Goal: Task Accomplishment & Management: Use online tool/utility

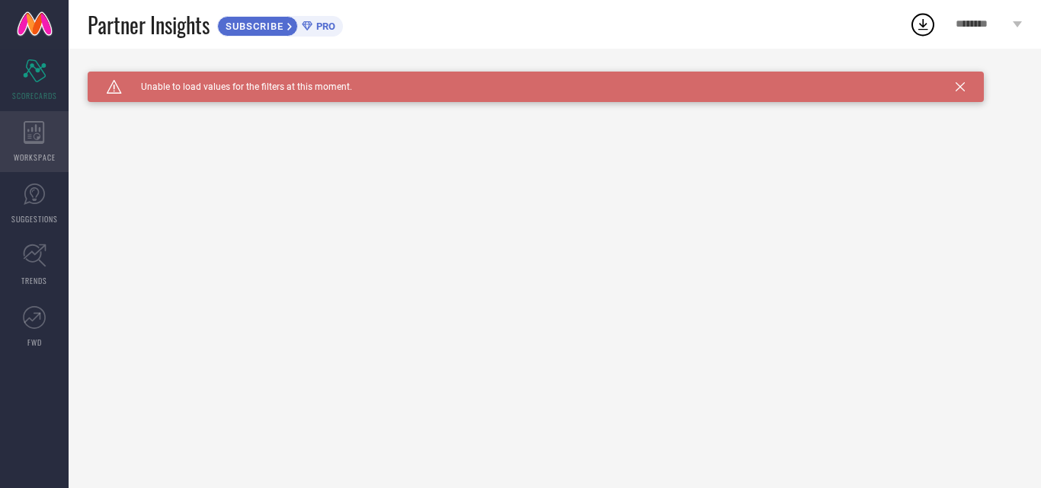
click at [23, 128] on div "WORKSPACE" at bounding box center [34, 141] width 69 height 61
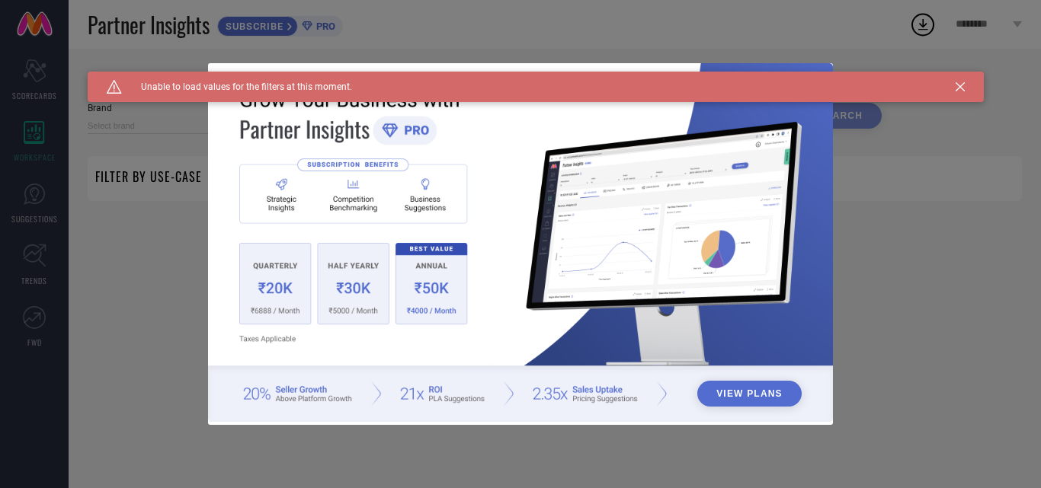
type input "1 STOP FASHION"
type input "All"
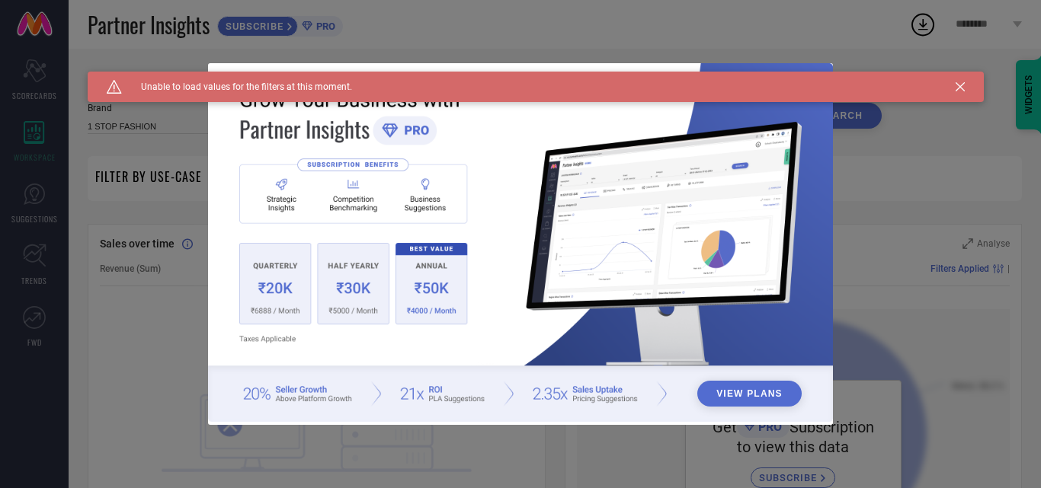
click at [729, 396] on button "View Plans" at bounding box center [749, 394] width 104 height 26
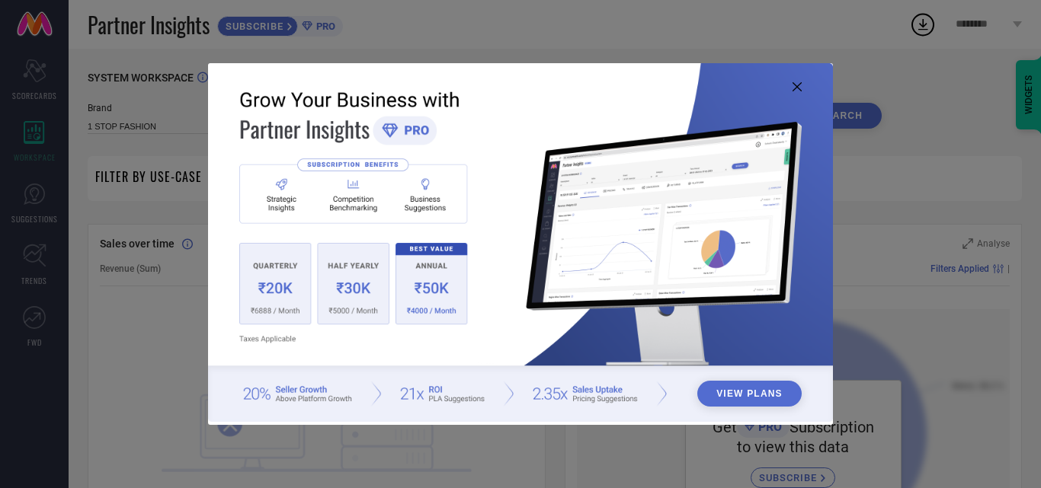
click at [795, 86] on icon at bounding box center [796, 86] width 9 height 9
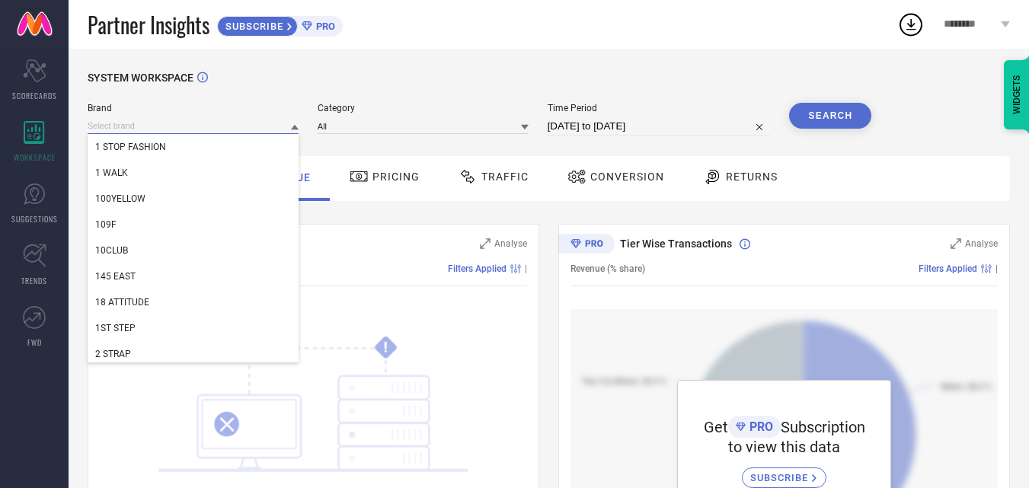
click at [243, 126] on input at bounding box center [193, 126] width 211 height 16
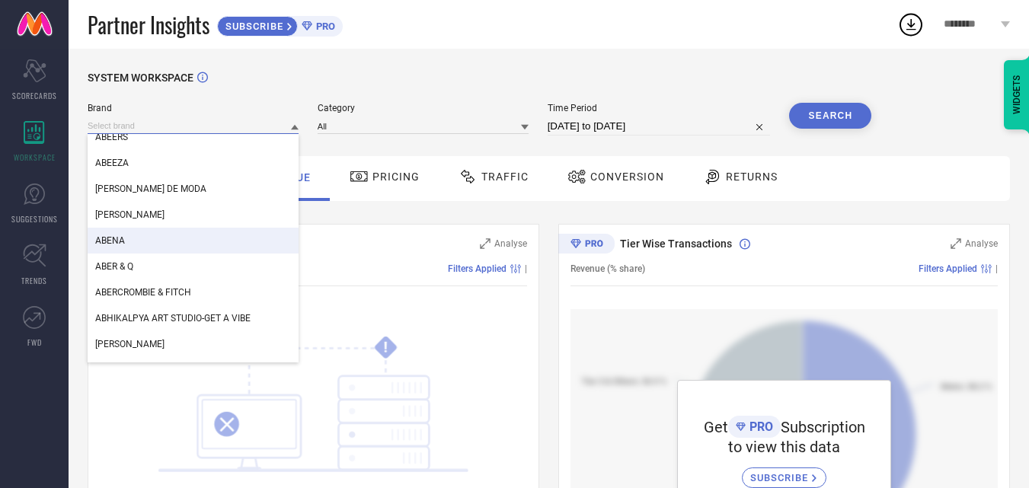
scroll to position [3429, 0]
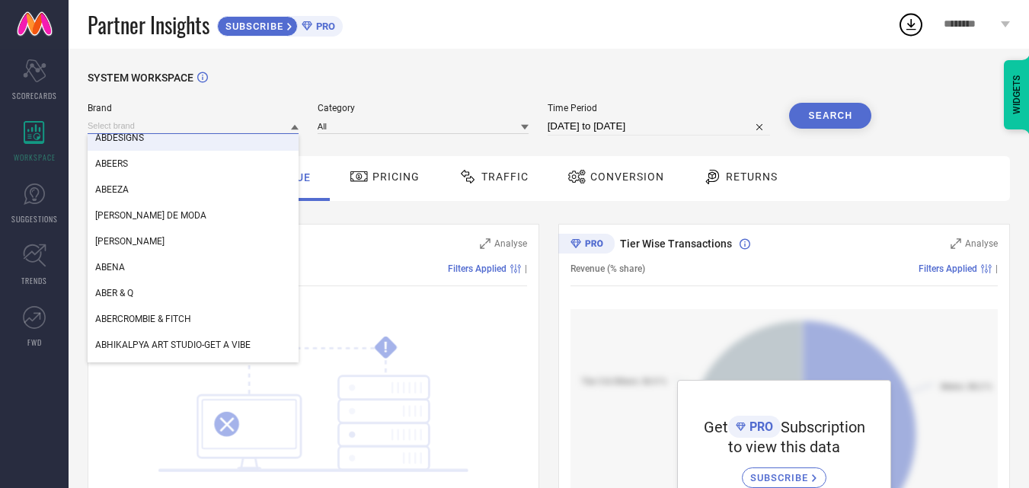
click at [160, 124] on input at bounding box center [193, 126] width 211 height 16
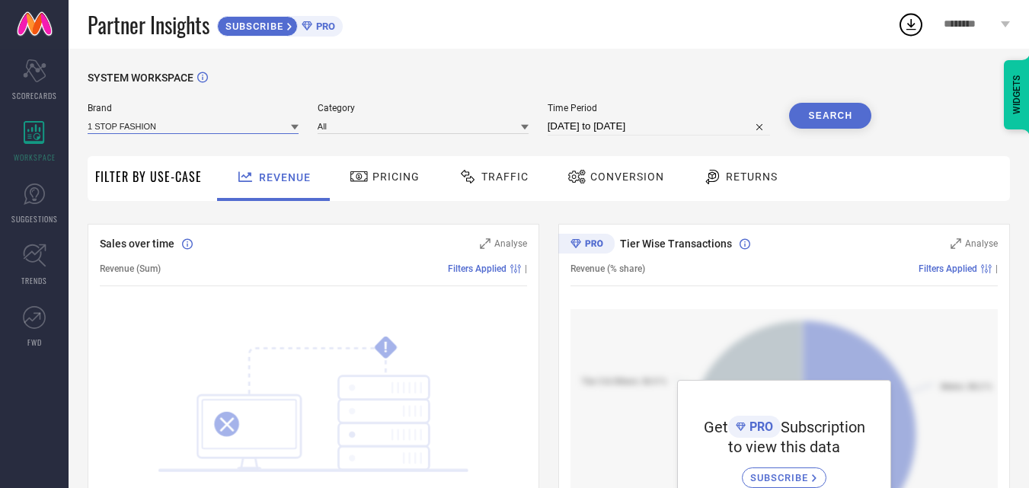
click at [165, 129] on input at bounding box center [193, 126] width 211 height 16
type input "bellapaso"
click at [382, 127] on input at bounding box center [423, 126] width 211 height 16
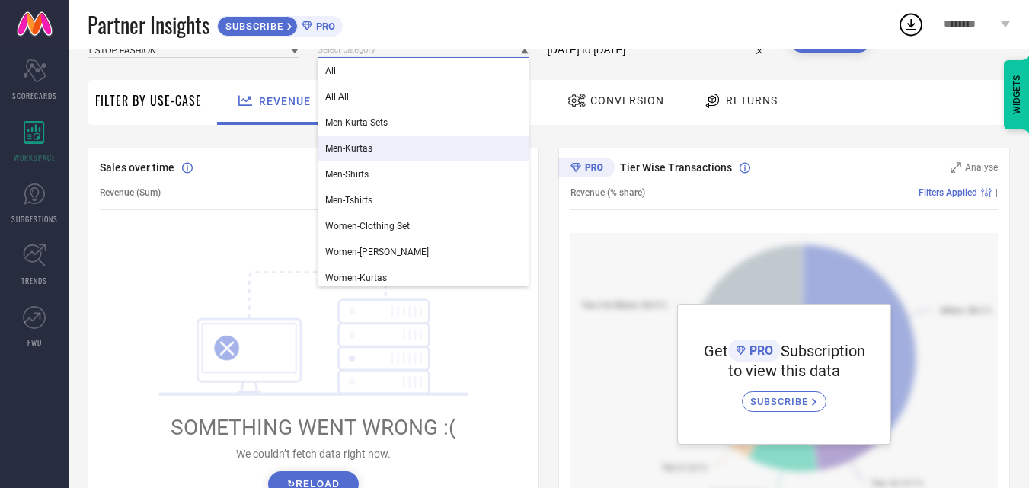
scroll to position [0, 0]
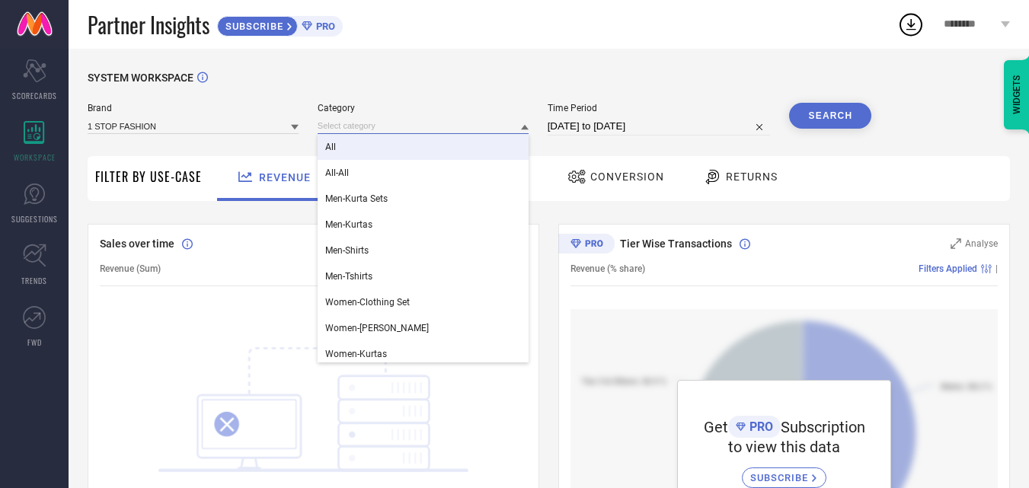
click at [635, 131] on input "[DATE] to [DATE]" at bounding box center [659, 126] width 223 height 18
select select "7"
select select "2025"
select select "8"
select select "2025"
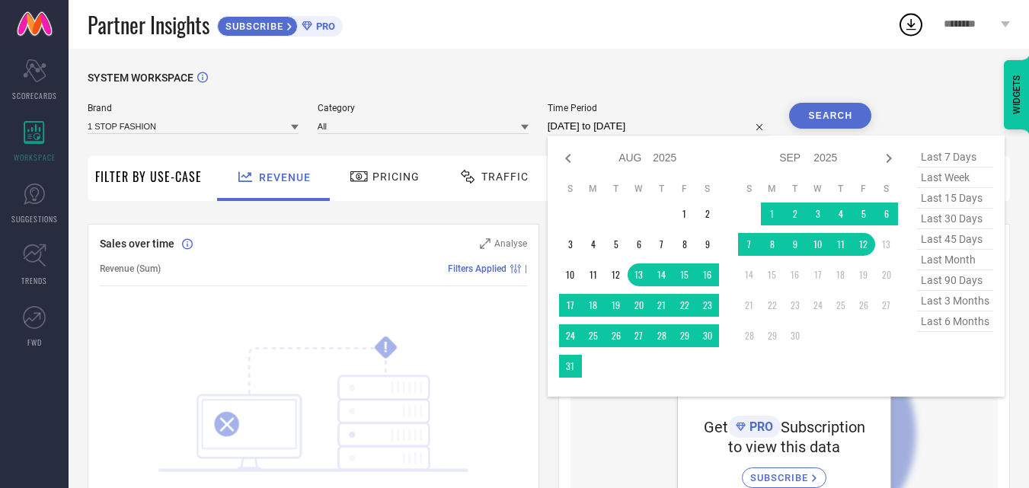
click at [539, 27] on div "Partner Insights SUBSCRIBE PRO" at bounding box center [493, 24] width 810 height 49
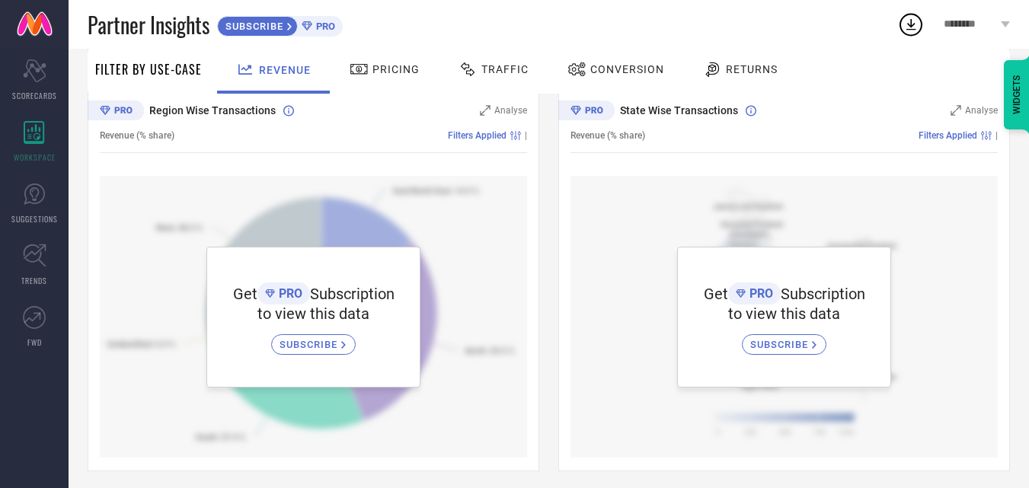
scroll to position [540, 0]
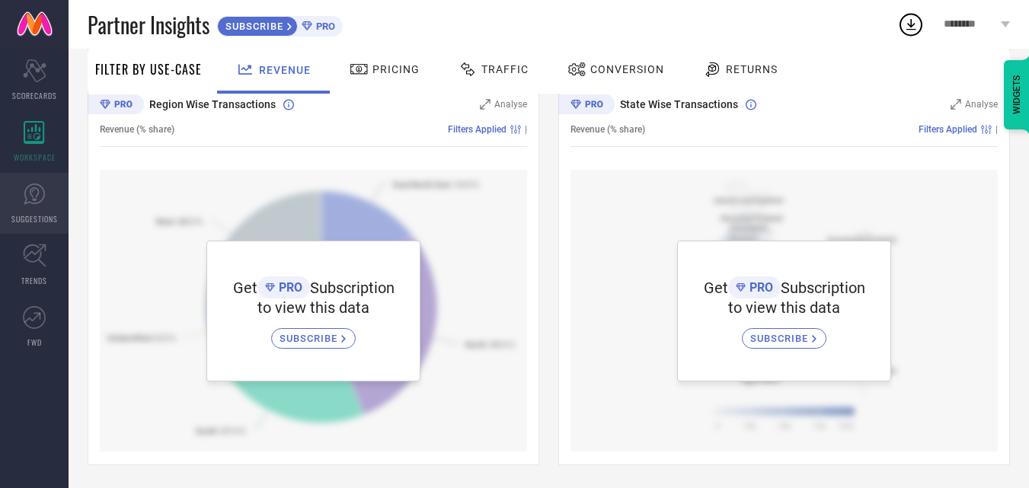
click at [46, 213] on span "SUGGESTIONS" at bounding box center [34, 218] width 46 height 11
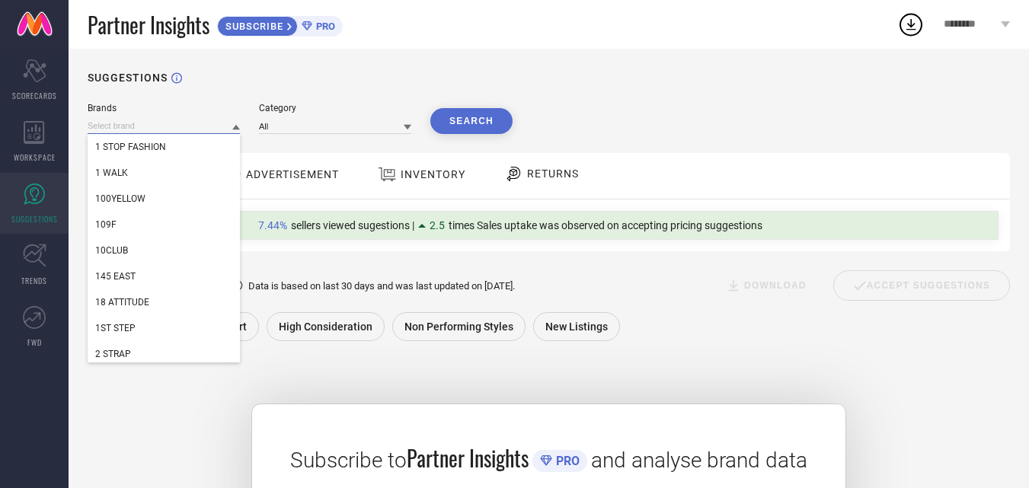
click at [199, 131] on input at bounding box center [164, 126] width 152 height 16
click at [312, 66] on div "SUGGESTIONS Brands 1 STOP FASHION 1 WALK 100YELLOW 109F 10CLUB 145 EAST 18 ATTI…" at bounding box center [549, 391] width 961 height 684
